Goal: Communication & Community: Answer question/provide support

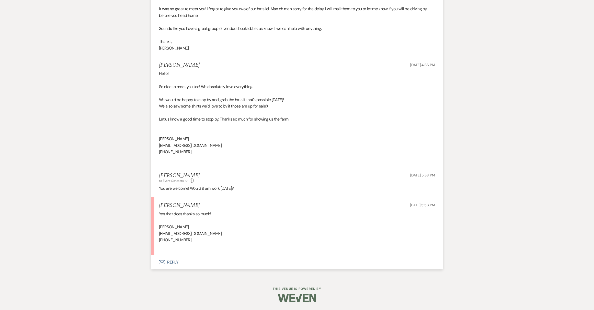
click at [174, 263] on button "Envelope Reply" at bounding box center [296, 262] width 291 height 14
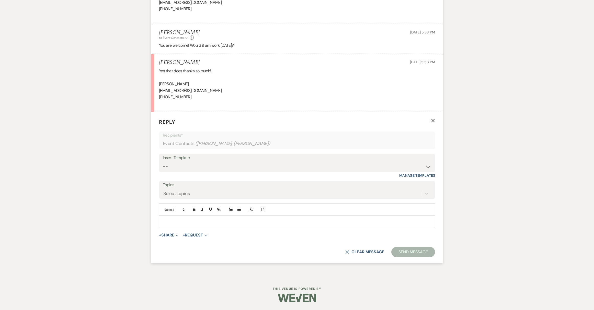
scroll to position [2219, 0]
click at [205, 222] on p at bounding box center [297, 222] width 268 height 6
click at [407, 251] on button "Send Message" at bounding box center [413, 252] width 44 height 10
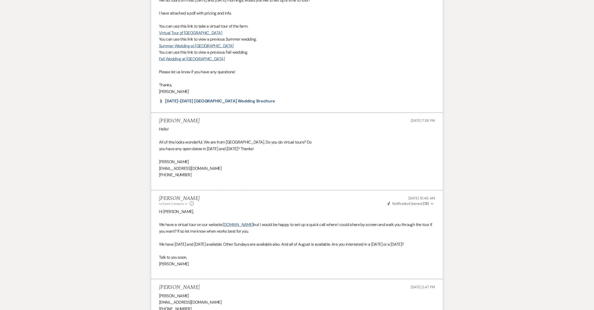
scroll to position [0, 0]
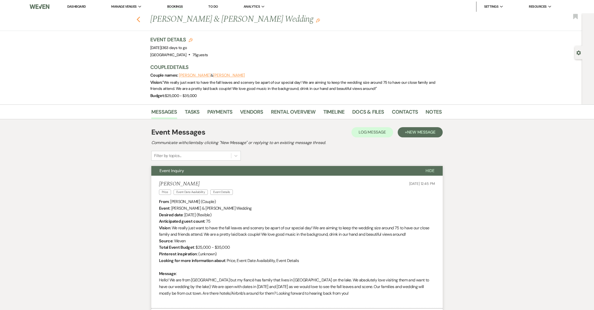
click at [140, 19] on icon "Previous" at bounding box center [138, 19] width 4 height 6
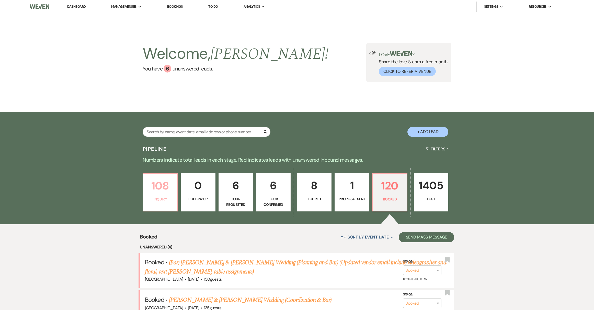
click at [159, 188] on p "108" at bounding box center [160, 185] width 28 height 17
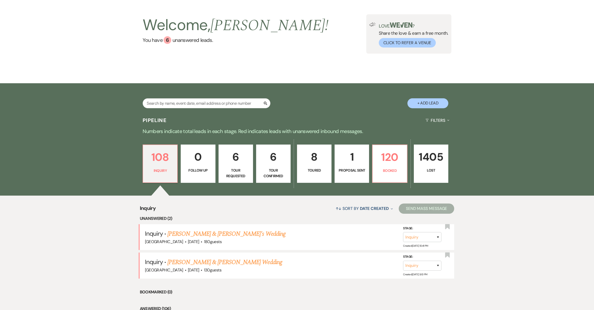
scroll to position [110, 0]
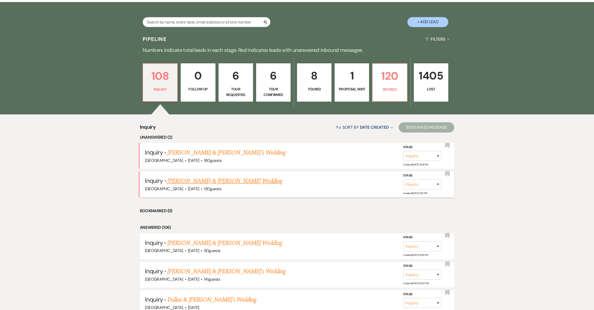
click at [203, 181] on link "[PERSON_NAME] & [PERSON_NAME] Wedding" at bounding box center [224, 181] width 114 height 9
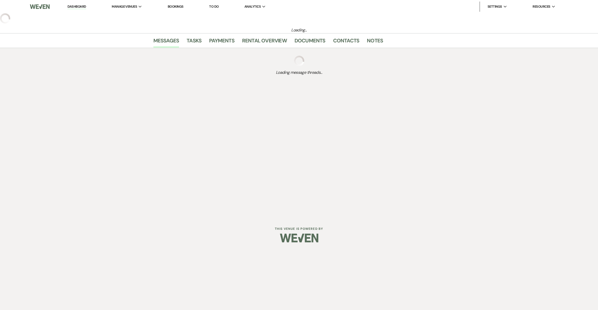
select select "1"
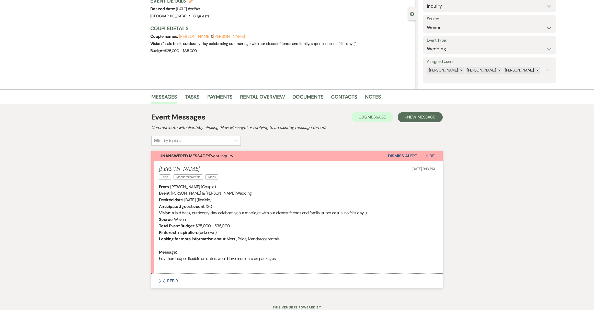
scroll to position [58, 0]
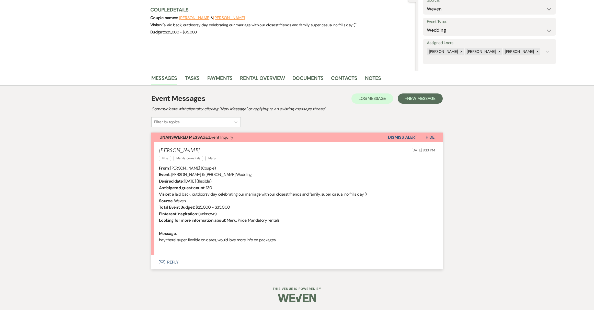
click at [176, 262] on button "Envelope Reply" at bounding box center [296, 262] width 291 height 14
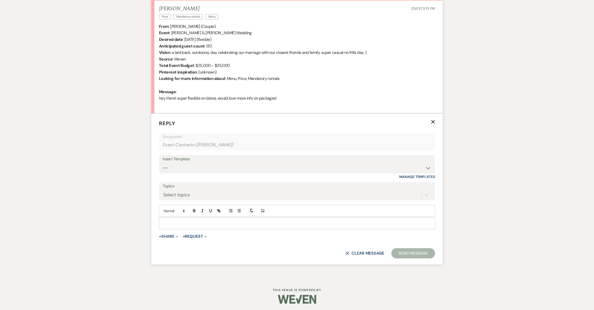
scroll to position [200, 0]
click at [303, 168] on select "-- Weven Planning Portal Introduction (Booked Events) Initial Reply Not Availab…" at bounding box center [297, 167] width 268 height 10
select select "313"
click at [163, 162] on select "-- Weven Planning Portal Introduction (Booked Events) Initial Reply Not Availab…" at bounding box center [297, 167] width 268 height 10
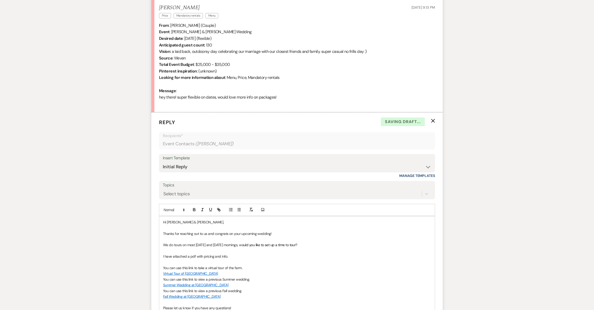
click at [191, 222] on p "Hi [PERSON_NAME] & [PERSON_NAME]," at bounding box center [297, 223] width 268 height 6
click at [203, 222] on p "Hi [PERSON_NAME] & [PERSON_NAME]," at bounding box center [297, 223] width 268 height 6
click at [340, 260] on p at bounding box center [297, 263] width 268 height 6
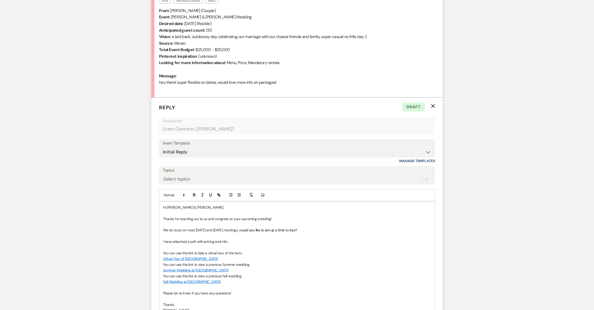
scroll to position [214, 0]
click at [286, 218] on p "Thanks for reaching out to us and congrats on your upcoming wedding!" at bounding box center [297, 221] width 268 height 6
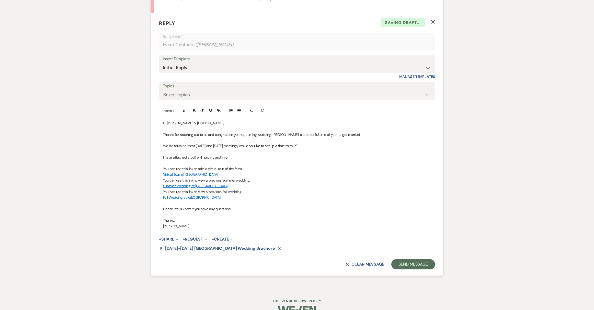
scroll to position [312, 0]
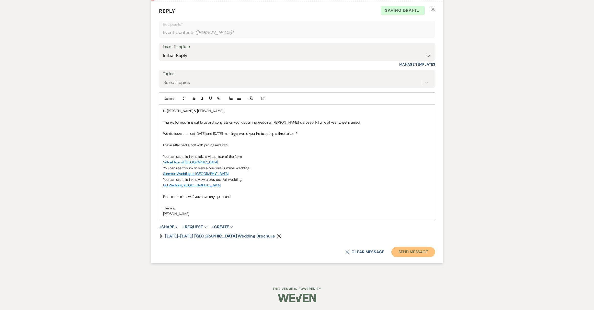
click at [403, 252] on button "Send Message" at bounding box center [413, 252] width 44 height 10
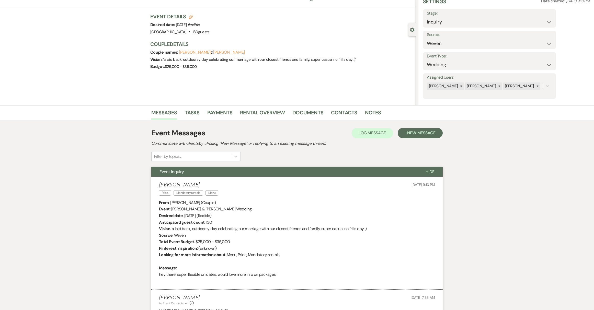
scroll to position [0, 0]
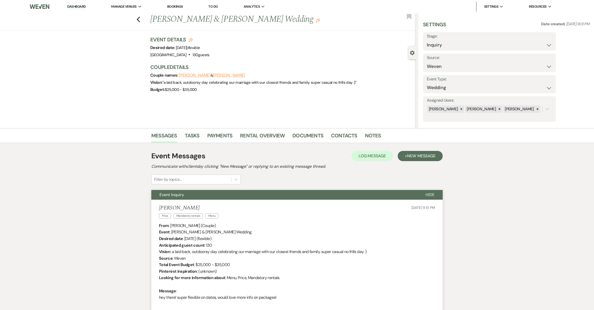
click at [84, 8] on link "Dashboard" at bounding box center [76, 6] width 18 height 5
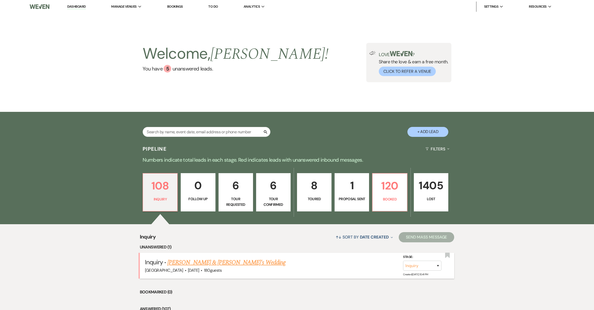
click at [204, 263] on link "[PERSON_NAME] & [PERSON_NAME]'s Wedding" at bounding box center [226, 262] width 118 height 9
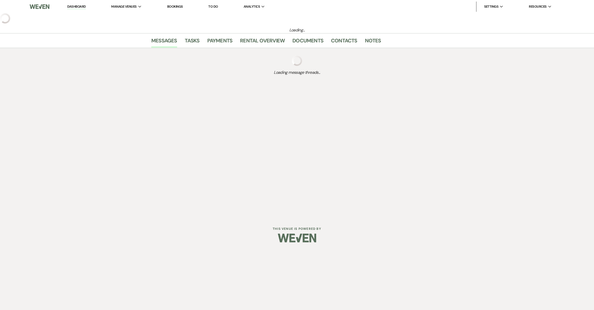
select select "5"
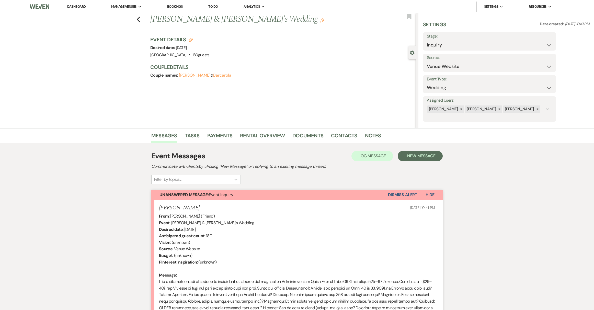
scroll to position [85, 0]
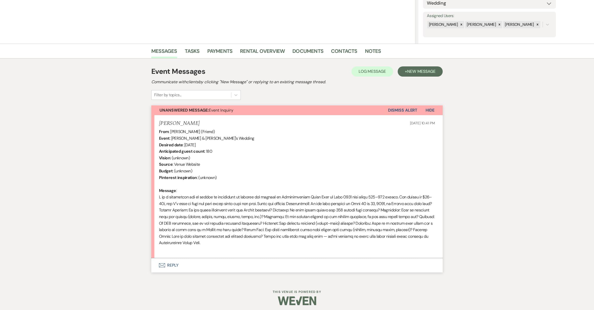
click at [165, 266] on button "Envelope Reply" at bounding box center [296, 265] width 291 height 14
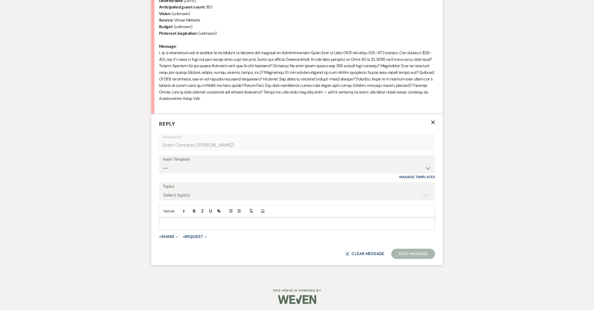
scroll to position [231, 0]
click at [331, 163] on select "-- Weven Planning Portal Introduction (Booked Events) Initial Reply Not Availab…" at bounding box center [297, 167] width 268 height 10
select select "313"
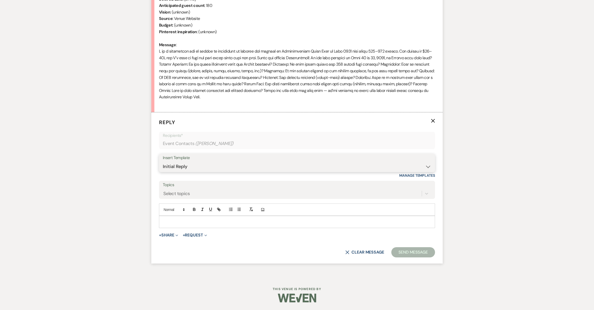
click at [163, 162] on select "-- Weven Planning Portal Introduction (Booked Events) Initial Reply Not Availab…" at bounding box center [297, 167] width 268 height 10
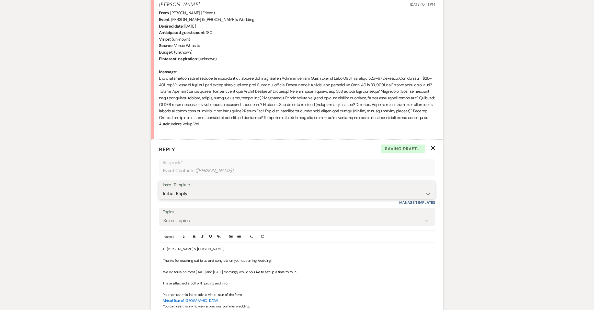
scroll to position [203, 0]
drag, startPoint x: 167, startPoint y: 250, endPoint x: 192, endPoint y: 250, distance: 24.8
click at [192, 250] on p "Hi [PERSON_NAME] & [PERSON_NAME]," at bounding box center [297, 250] width 268 height 6
copy p "[PERSON_NAME] & Barcarola"
drag, startPoint x: 234, startPoint y: 262, endPoint x: 240, endPoint y: 263, distance: 6.0
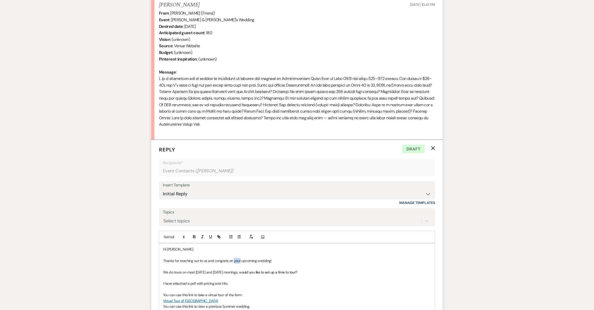
click at [240, 263] on p "Thanks for reaching out to us and congrats on your upcoming wedding!" at bounding box center [297, 261] width 268 height 6
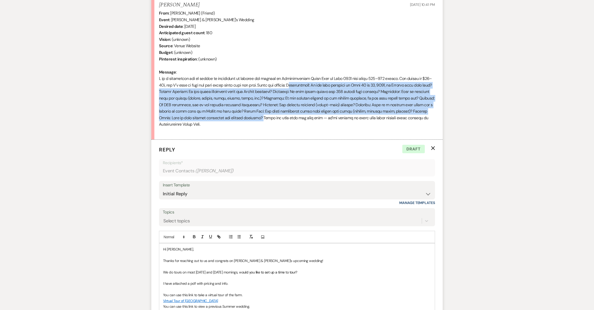
drag, startPoint x: 305, startPoint y: 86, endPoint x: 267, endPoint y: 120, distance: 51.0
click at [267, 120] on div "From : [PERSON_NAME] (Friend) Event : [PERSON_NAME] & [PERSON_NAME]'s Wedding D…" at bounding box center [297, 72] width 276 height 124
copy div "Availability: Do you have openings on [DATE] or 28, 2026, or Sundays near that …"
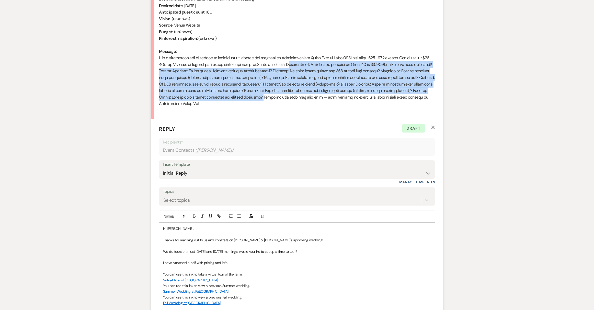
scroll to position [251, 0]
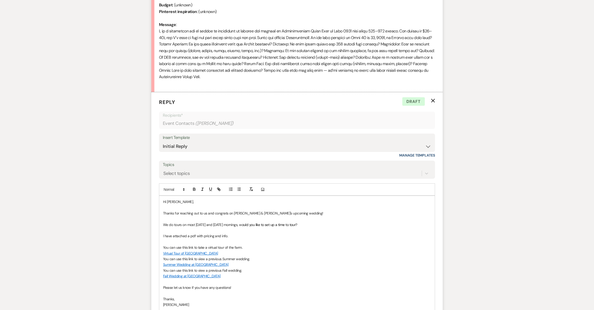
click at [234, 239] on p at bounding box center [297, 242] width 268 height 6
click at [235, 236] on p "I have attached a pdf with pricing and info." at bounding box center [297, 236] width 268 height 6
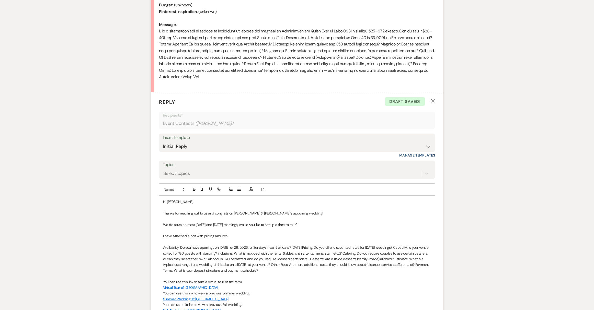
click at [304, 248] on span "Availability: Do you have openings on [DATE] or 28, 2026, or Sundays near that …" at bounding box center [296, 259] width 267 height 28
click at [210, 259] on span "﻿ Pricing: Do you offer discounted rates for [DATE] weddings? Capacity: Is your…" at bounding box center [296, 262] width 266 height 22
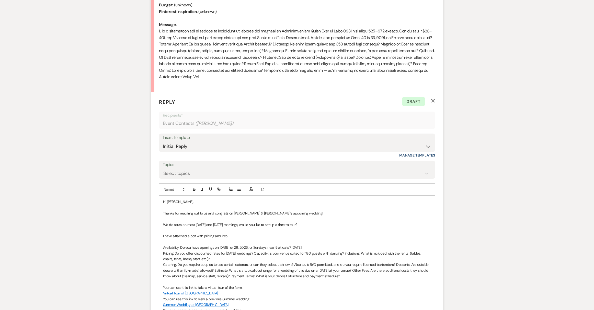
click at [294, 265] on span "﻿ Catering: Do you require couples to use certain caterers, or can they select …" at bounding box center [296, 270] width 266 height 16
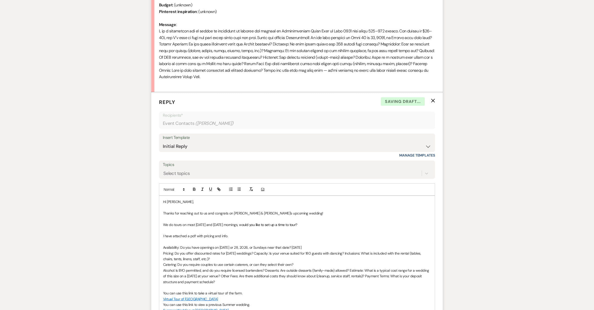
click at [349, 269] on span "﻿ Alcohol: Is BYO permitted, and do you require licensed bartenders? Desserts: …" at bounding box center [296, 276] width 267 height 16
click at [302, 277] on span "﻿ Estimate: What is a typical cost range for a wedding of this size on a [DATE]…" at bounding box center [297, 279] width 268 height 10
click at [308, 284] on span "﻿ Other Fees: Are there additional costs they should know about (cleanup, servi…" at bounding box center [290, 282] width 254 height 5
click at [307, 282] on span "Other Fees: Are there additional costs they should know about (cleanup, service…" at bounding box center [290, 282] width 254 height 5
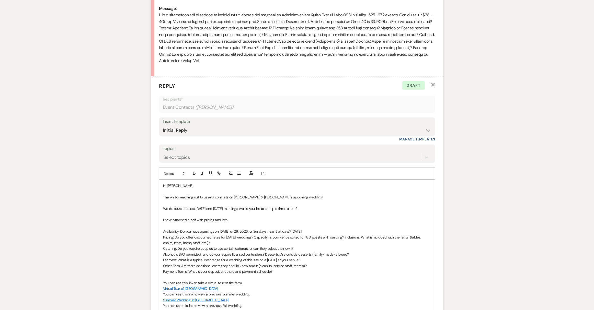
scroll to position [296, 0]
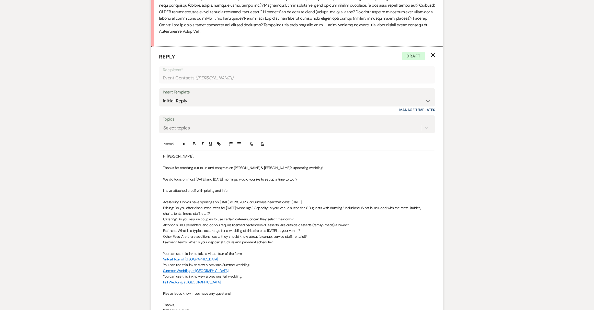
click at [314, 200] on p "Availability: Do you have openings on [DATE] or 28, 2026, or Sundays near that …" at bounding box center [297, 202] width 268 height 6
click at [256, 207] on span "Pricing: Do you offer discounted rates for [DATE] weddings? Capacity: Is your v…" at bounding box center [292, 211] width 259 height 10
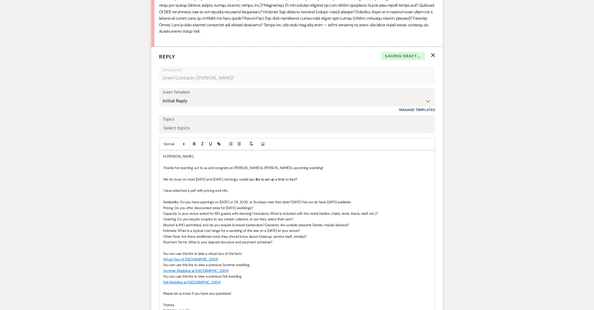
click at [257, 209] on p "Pricing: Do you offer discounted rates for [DATE] weddings?" at bounding box center [297, 208] width 268 height 6
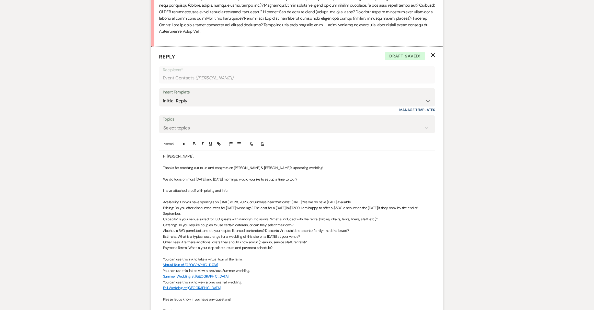
click at [254, 219] on span "Capacity: Is your venue suited for 180 guests with dancing? Inclusions: What is…" at bounding box center [270, 219] width 215 height 5
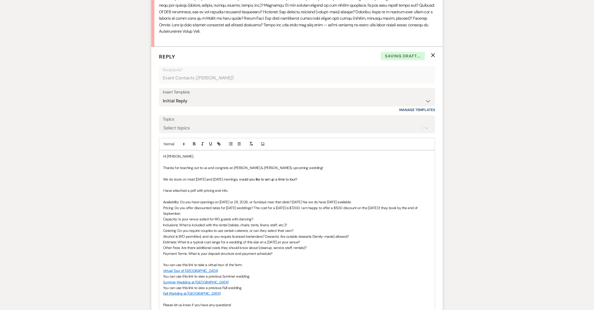
click at [252, 218] on span "Capacity: Is your venue suited for 180 guests with dancing?" at bounding box center [208, 219] width 90 height 5
click at [295, 223] on p "Inclusions: What is included with the rental (tables, chairs, tents, linens, st…" at bounding box center [297, 225] width 268 height 6
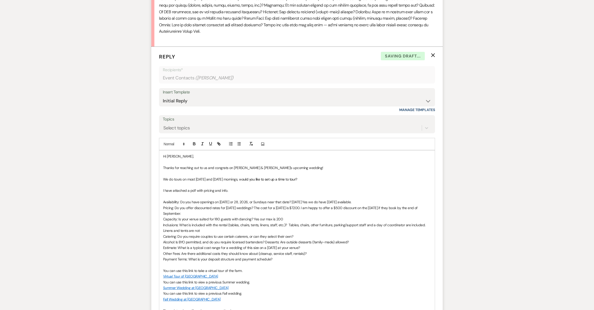
click at [302, 235] on p "Catering: Do you require couples to use certain caterers, or can they select th…" at bounding box center [297, 237] width 268 height 6
click at [265, 242] on span "Alcohol: Is BYO permitted, and do you require licensed bartenders? Desserts: Ar…" at bounding box center [256, 242] width 186 height 5
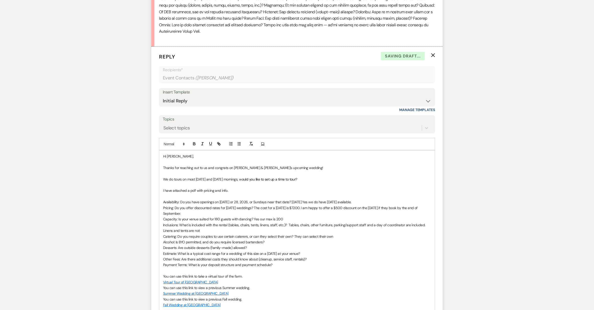
click at [267, 242] on p "Alcohol: Is BYO permitted, and do you require licensed bartenders?" at bounding box center [297, 242] width 268 height 6
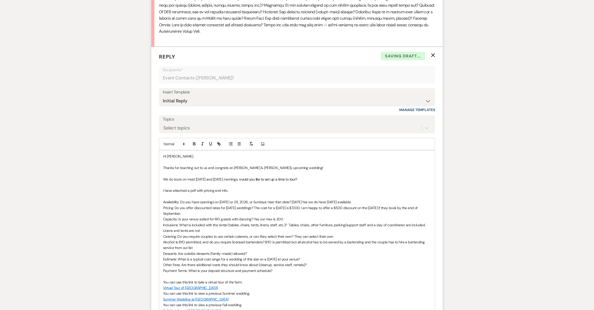
click at [254, 254] on p "Desserts: Are outside desserts (family-made) allowed?" at bounding box center [297, 254] width 268 height 6
click at [305, 260] on p "Estimate: What is a typical cost range for a wedding of this size on a [DATE] a…" at bounding box center [297, 260] width 268 height 6
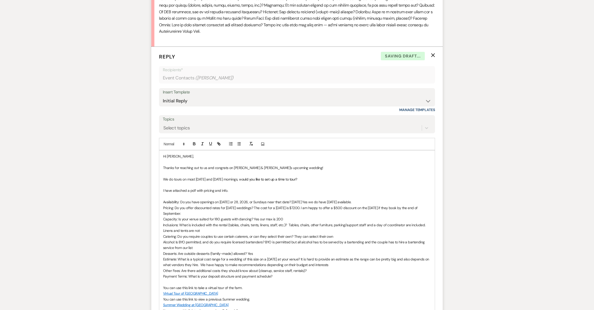
click at [319, 271] on p "Other Fees: Are there additional costs they should know about (cleanup, service…" at bounding box center [297, 271] width 268 height 6
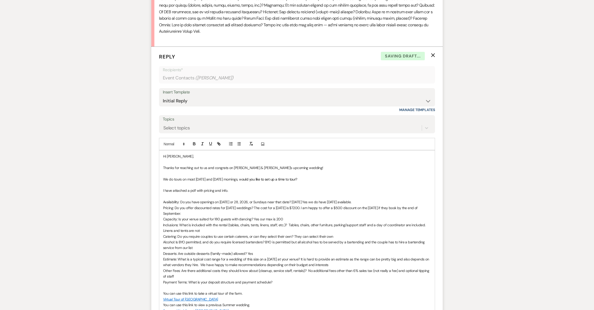
click at [275, 276] on p "Other Fees: Are there additional costs they should know about (cleanup, service…" at bounding box center [297, 274] width 268 height 12
click at [275, 284] on p "Payment Terms: What is your deposit structure and payment schedule?" at bounding box center [297, 283] width 268 height 6
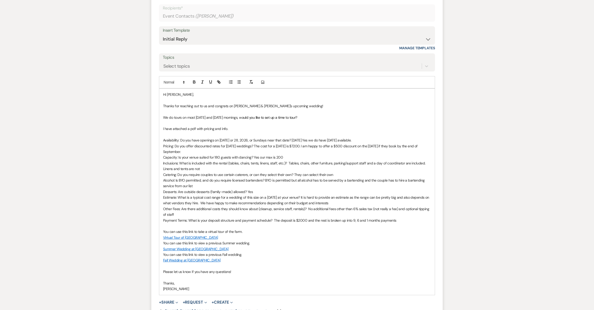
scroll to position [401, 0]
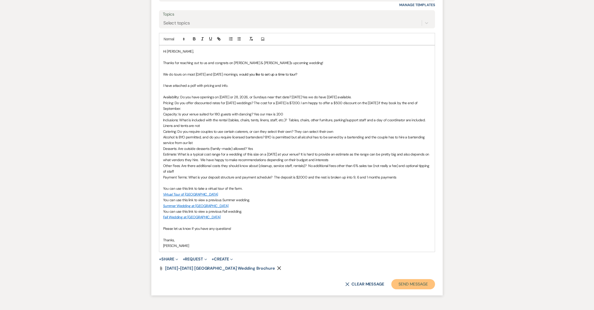
click at [403, 282] on button "Send Message" at bounding box center [413, 284] width 44 height 10
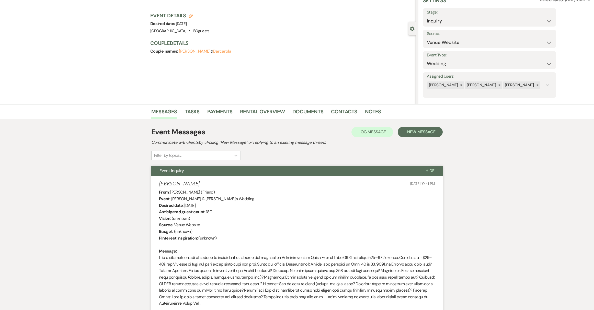
scroll to position [0, 0]
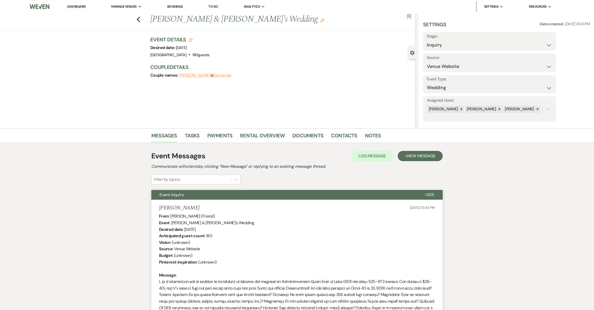
click at [74, 4] on li "Dashboard" at bounding box center [77, 7] width 24 height 10
click at [74, 5] on link "Dashboard" at bounding box center [76, 6] width 18 height 5
